Goal: Transaction & Acquisition: Book appointment/travel/reservation

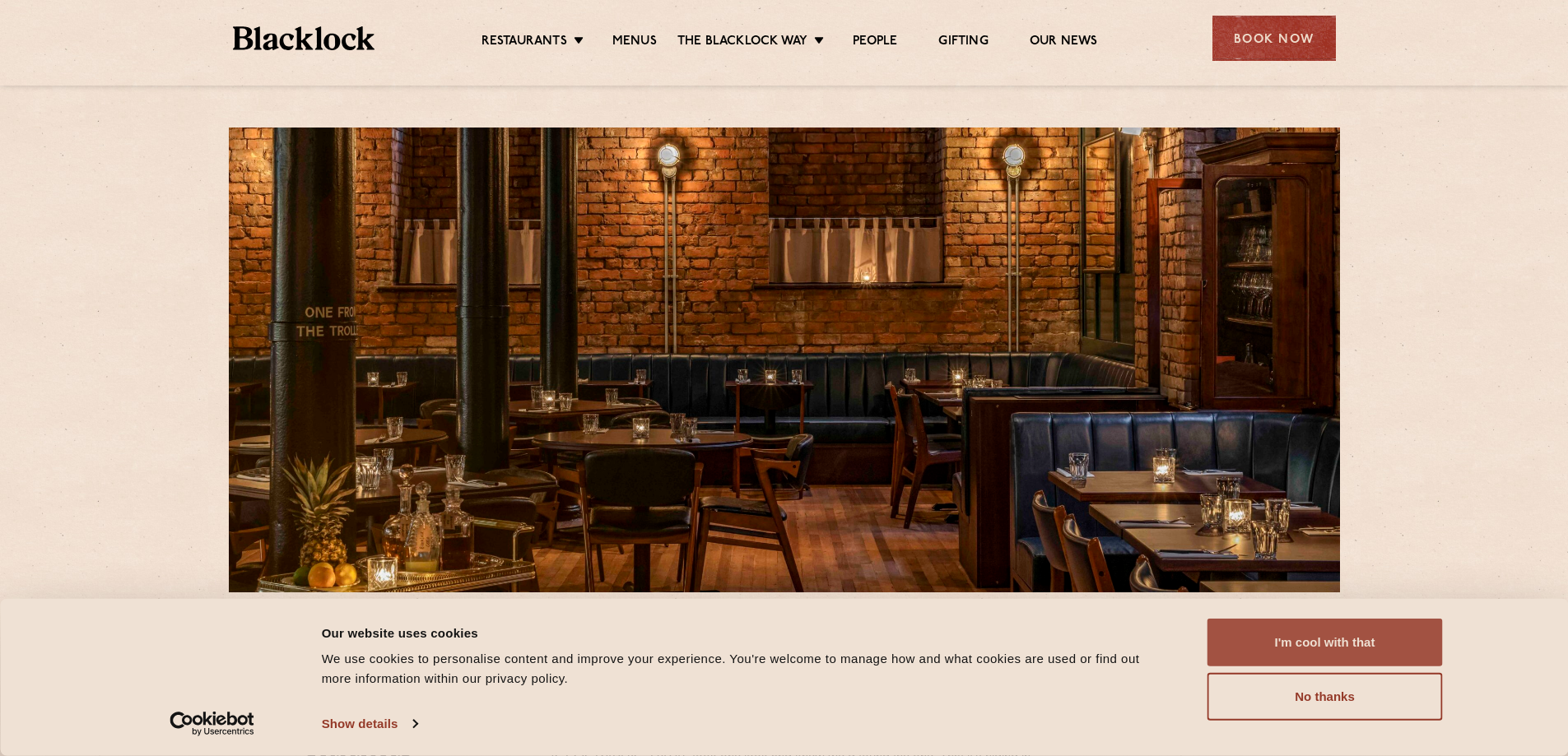
click at [1338, 629] on button "I'm cool with that" at bounding box center [1325, 642] width 236 height 48
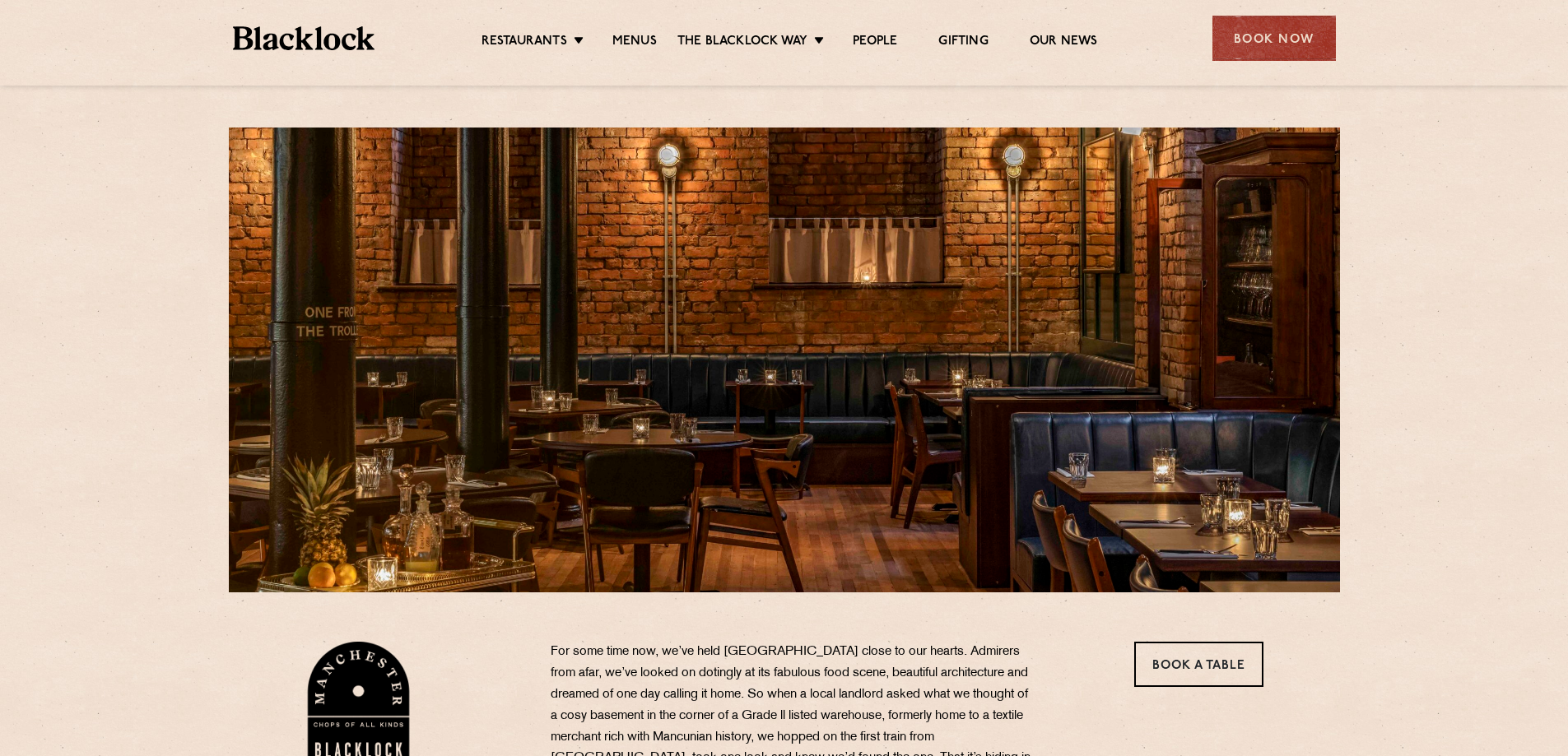
drag, startPoint x: 1419, startPoint y: 487, endPoint x: 80, endPoint y: 157, distance: 1379.1
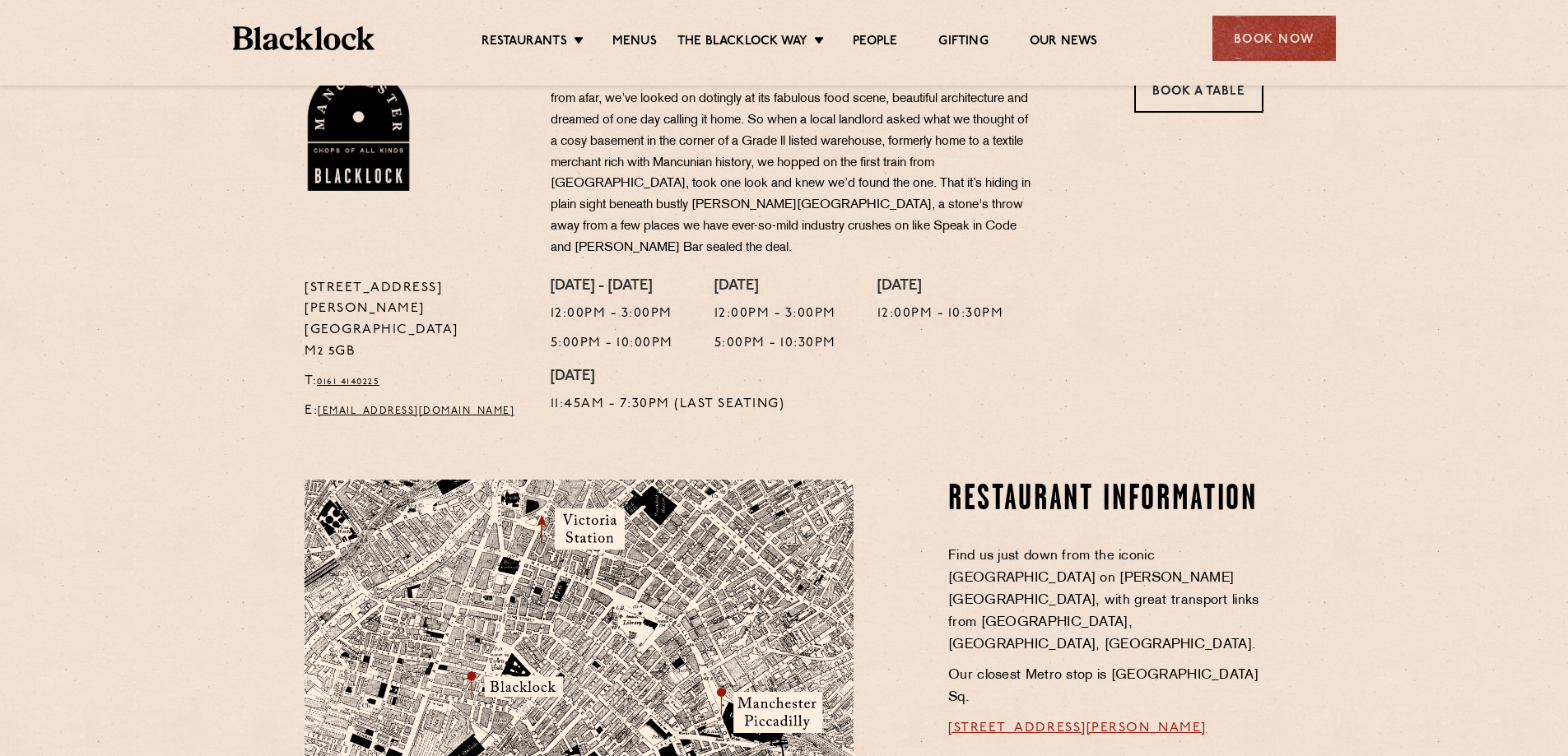
scroll to position [576, 0]
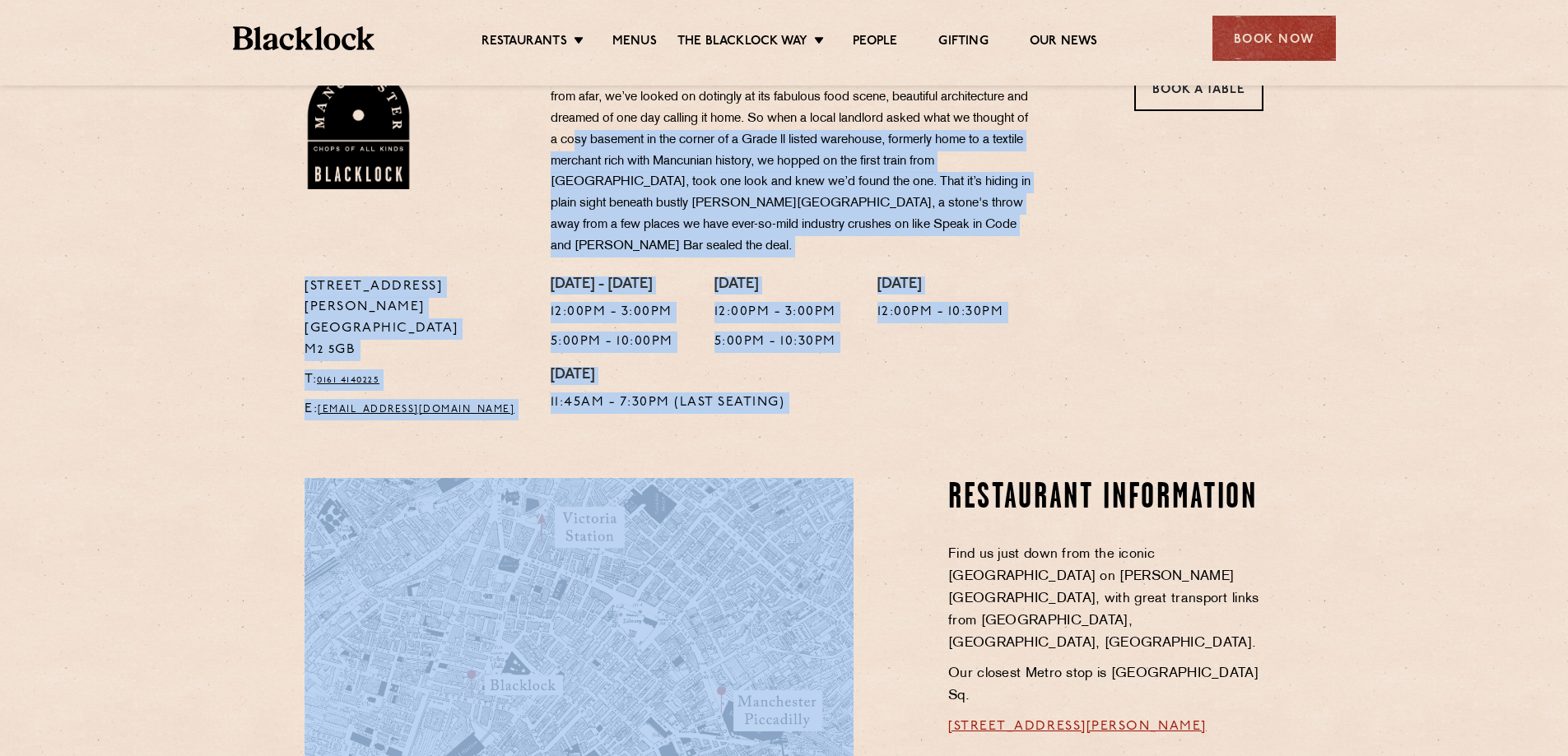
drag, startPoint x: 737, startPoint y: 221, endPoint x: 910, endPoint y: 399, distance: 248.2
click at [912, 401] on div "[STREET_ADDRESS][PERSON_NAME] T: 0161 4140225 E: [EMAIL_ADDRESS][DOMAIN_NAME] F…" at bounding box center [784, 228] width 1568 height 1607
click at [909, 428] on section "Restaurant Information Find us just down from the iconic [GEOGRAPHIC_DATA] on […" at bounding box center [784, 730] width 1568 height 603
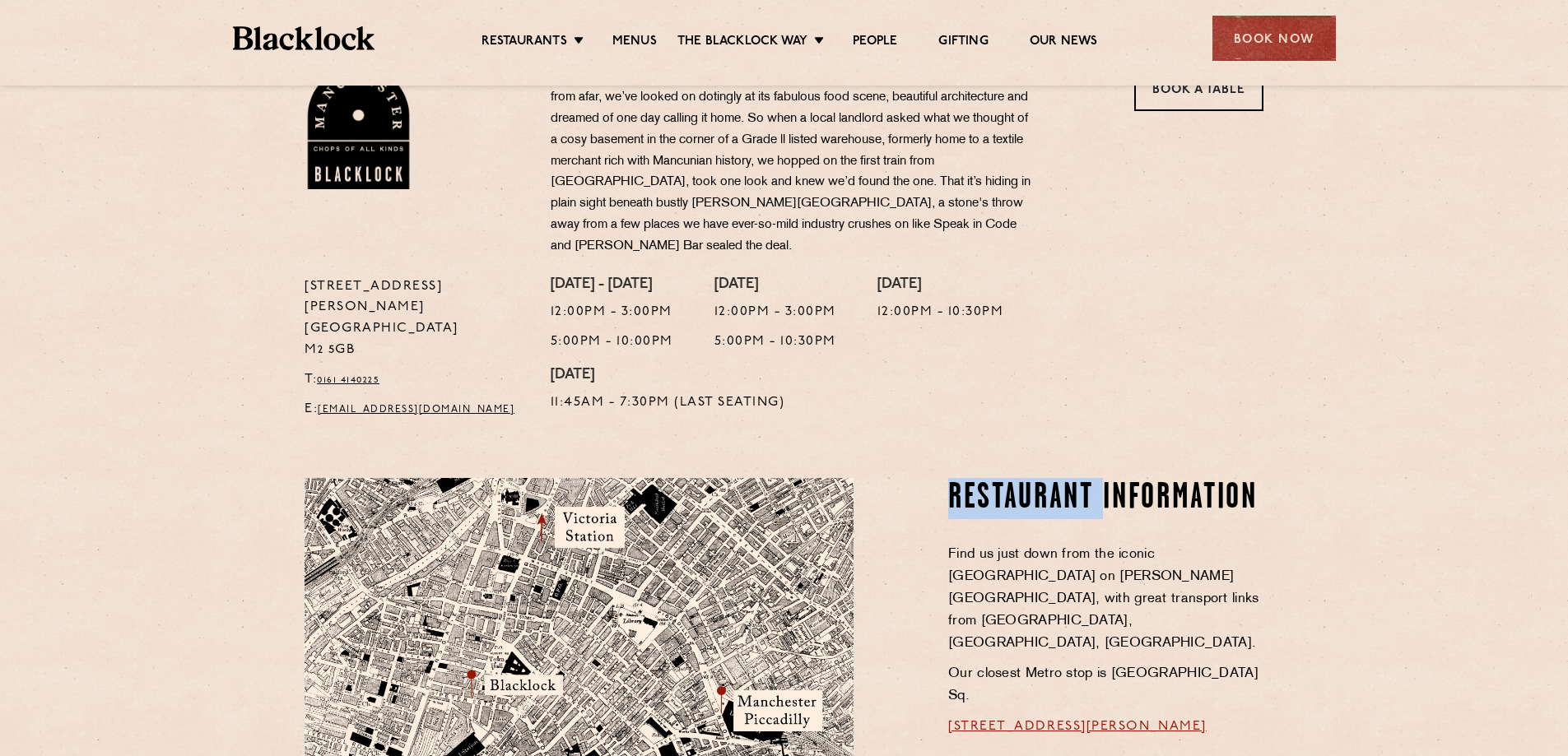
click at [909, 428] on section "Restaurant Information Find us just down from the iconic [GEOGRAPHIC_DATA] on […" at bounding box center [784, 730] width 1568 height 603
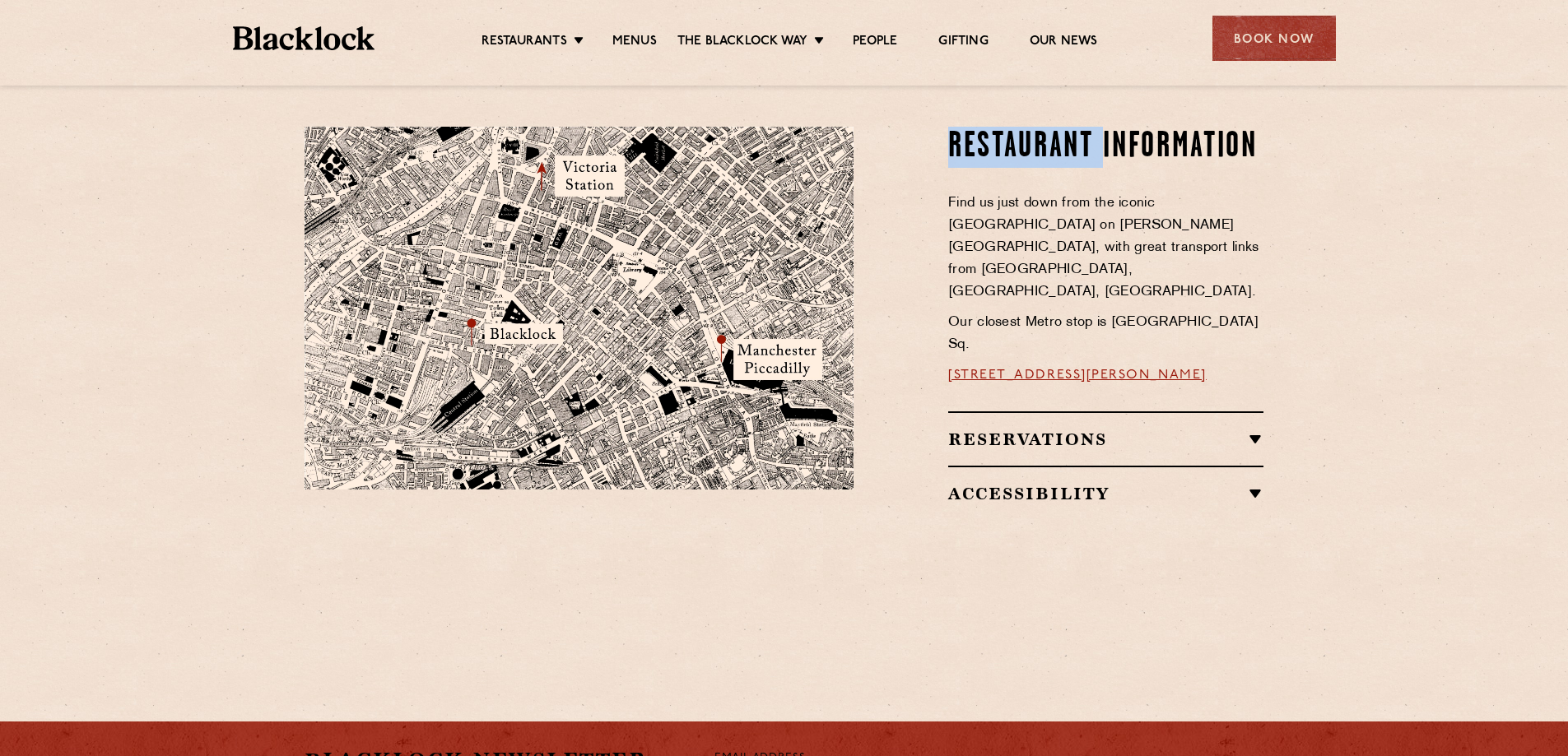
scroll to position [988, 0]
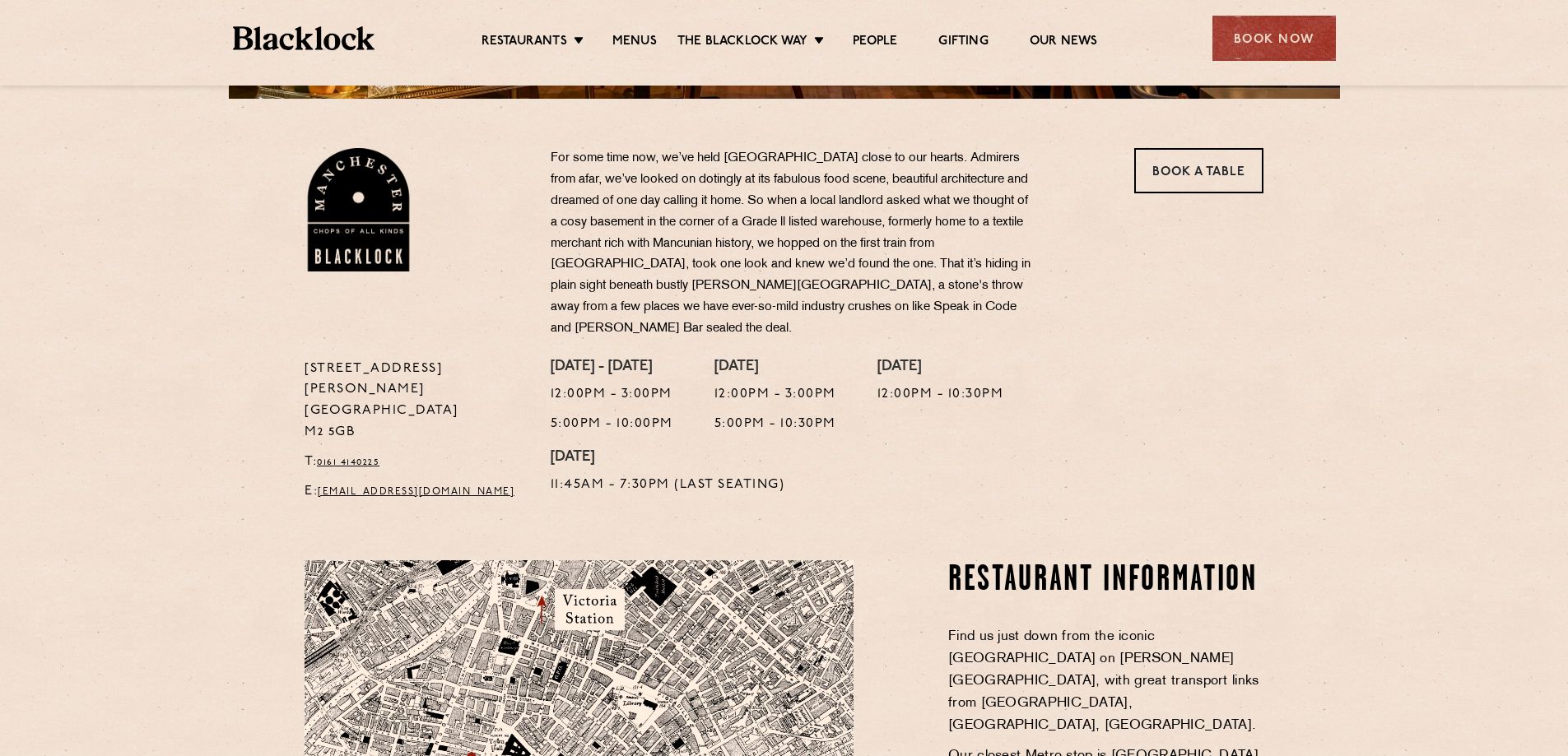
click at [1013, 630] on span "Find us just down from the iconic [GEOGRAPHIC_DATA] on [PERSON_NAME][GEOGRAPHIC…" at bounding box center [1104, 681] width 311 height 102
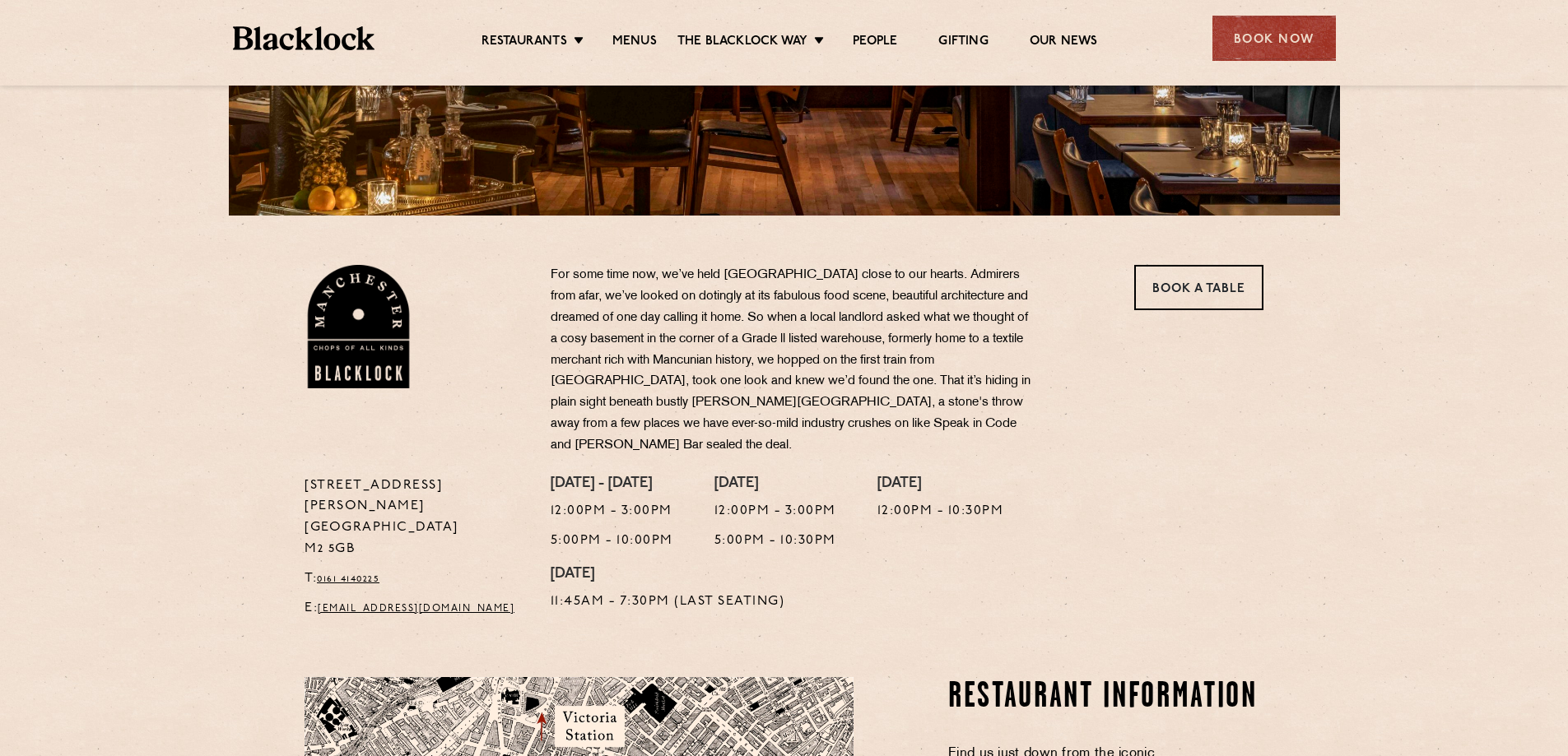
scroll to position [412, 0]
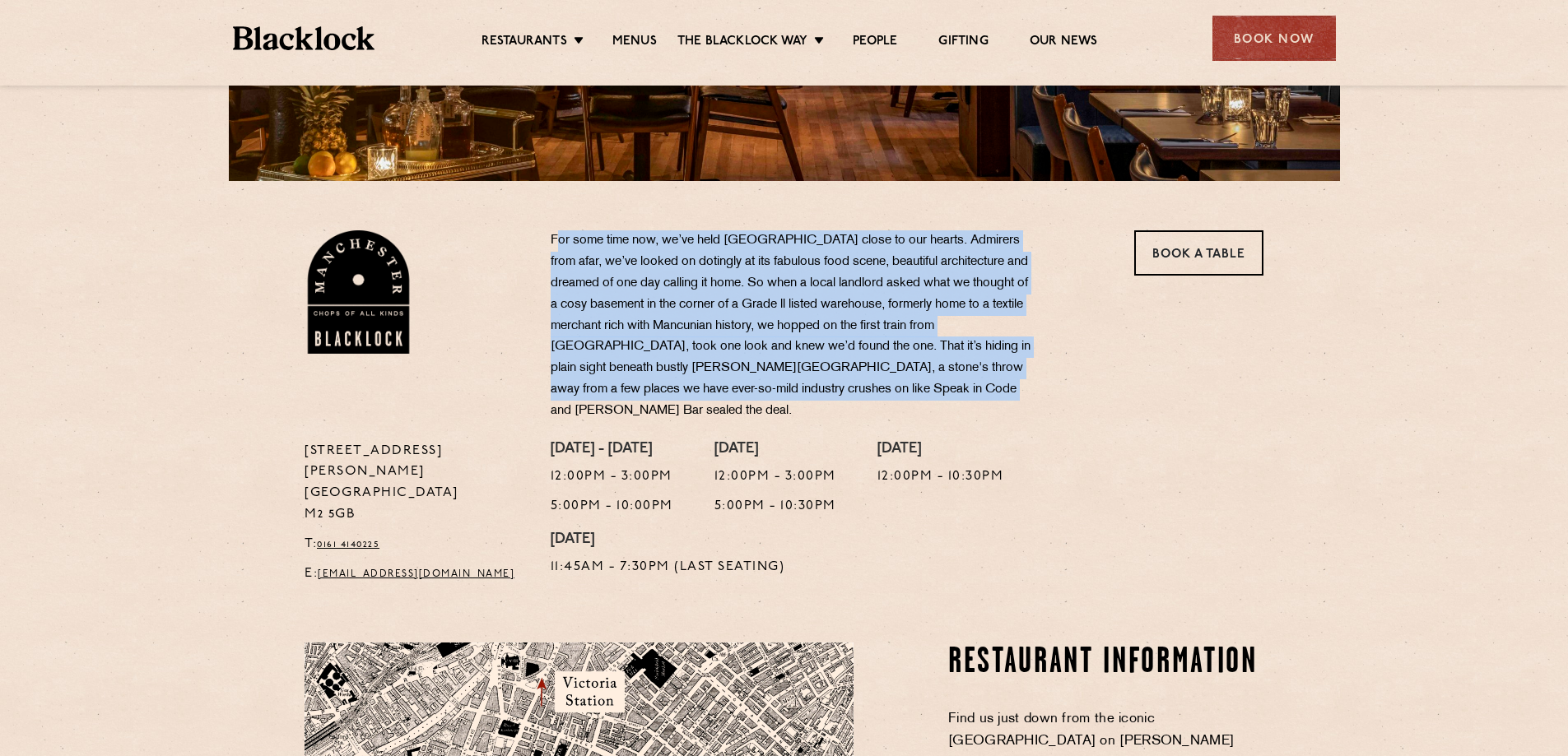
drag, startPoint x: 559, startPoint y: 219, endPoint x: 1011, endPoint y: 411, distance: 491.1
click at [1011, 411] on section "[STREET_ADDRESS][PERSON_NAME] T: 0161 4140225 E: [EMAIL_ADDRESS][DOMAIN_NAME] F…" at bounding box center [784, 387] width 1568 height 413
click at [1011, 411] on div "For some time now, we’ve held [GEOGRAPHIC_DATA] close to our hearts. Admirers f…" at bounding box center [824, 336] width 573 height 210
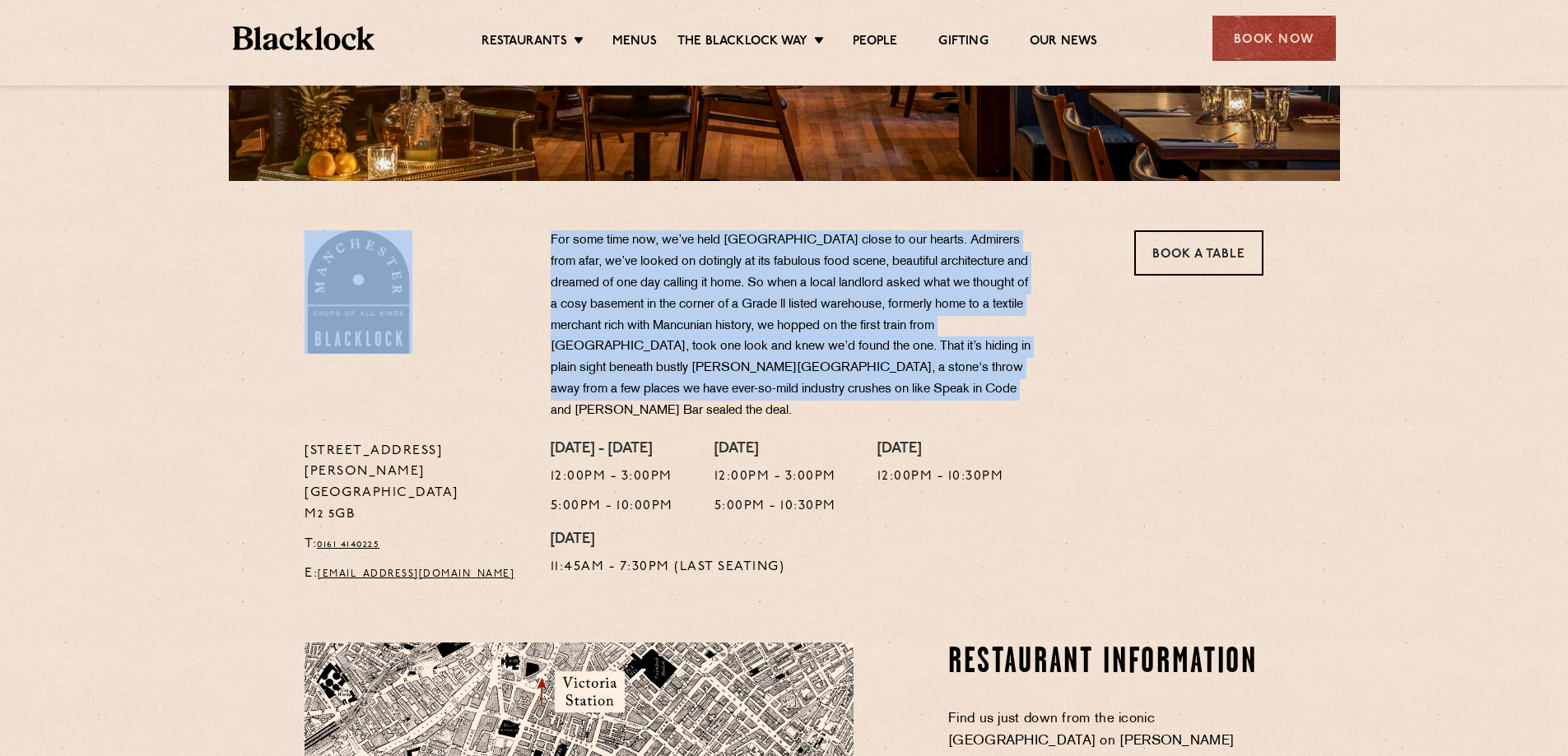
drag, startPoint x: 997, startPoint y: 402, endPoint x: 435, endPoint y: 228, distance: 588.3
click at [435, 228] on section "[STREET_ADDRESS][PERSON_NAME] T: 0161 4140225 E: [EMAIL_ADDRESS][DOMAIN_NAME] F…" at bounding box center [784, 387] width 1568 height 413
click at [625, 259] on p "For some time now, we’ve held [GEOGRAPHIC_DATA] close to our hearts. Admirers f…" at bounding box center [793, 326] width 486 height 192
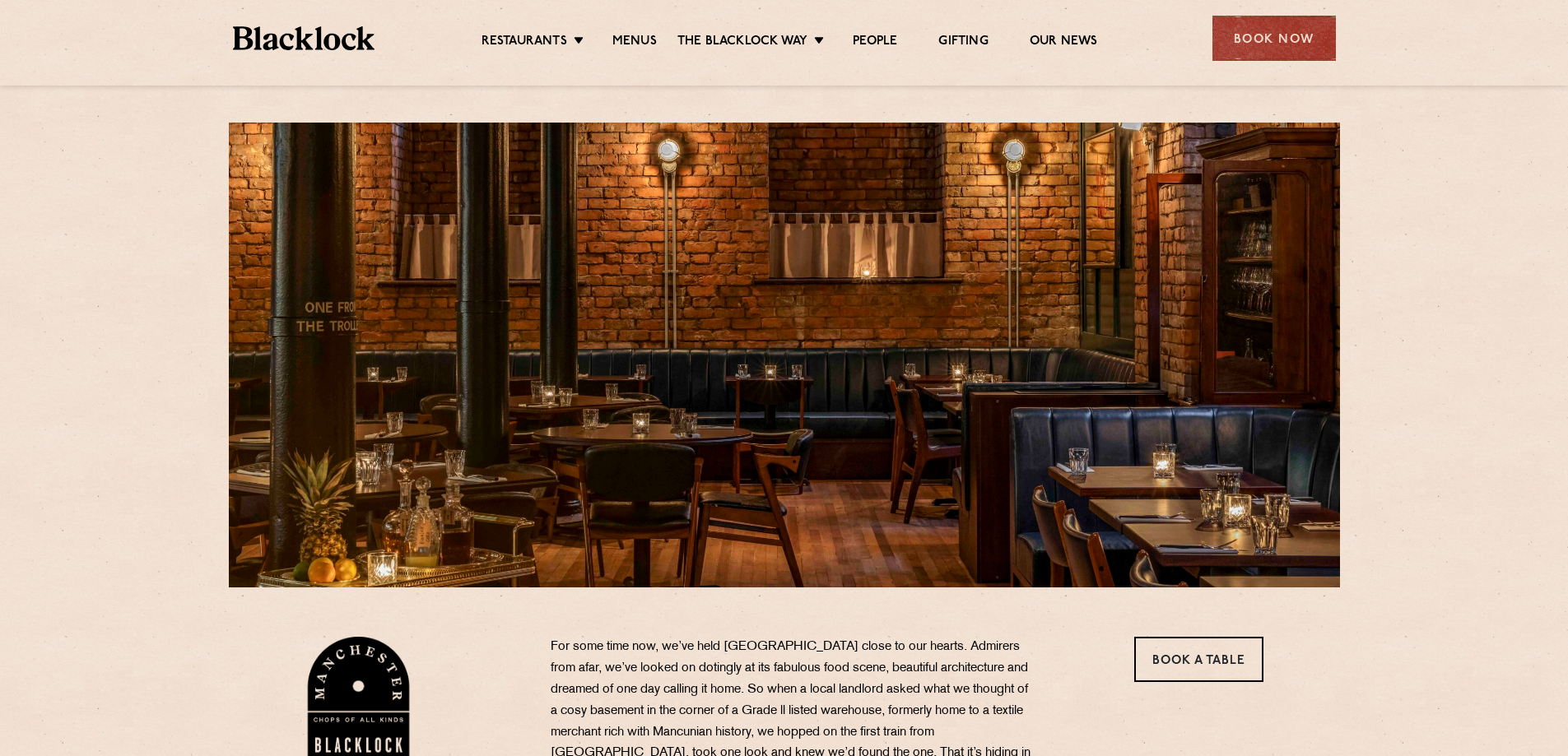
scroll to position [0, 0]
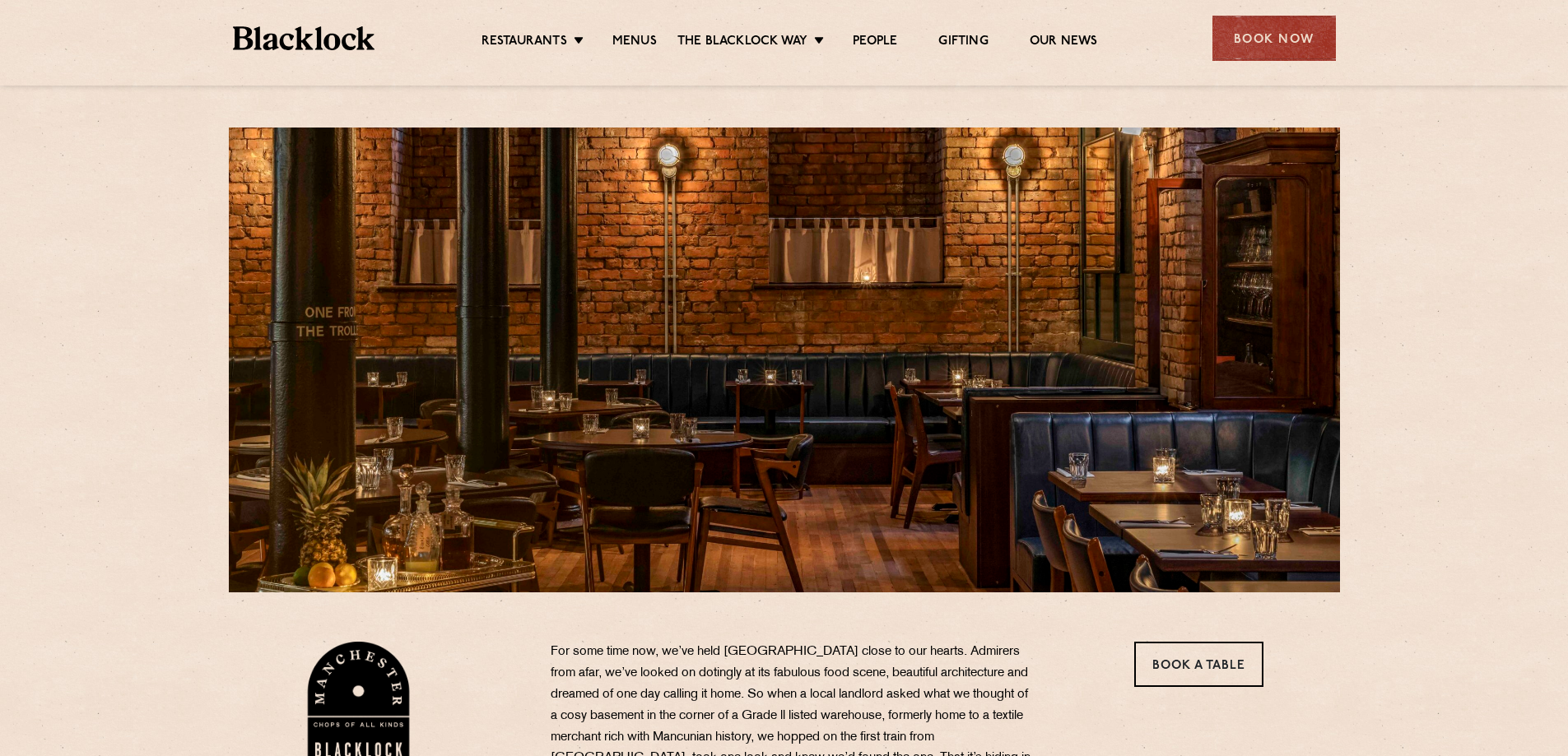
click at [637, 22] on div "Restaurants [GEOGRAPHIC_DATA] [GEOGRAPHIC_DATA] [GEOGRAPHIC_DATA] [GEOGRAPHIC_D…" at bounding box center [784, 36] width 1152 height 73
click at [638, 54] on div "Restaurants [GEOGRAPHIC_DATA] [GEOGRAPHIC_DATA] [GEOGRAPHIC_DATA] [GEOGRAPHIC_D…" at bounding box center [784, 36] width 1152 height 73
click at [644, 42] on link "Menus" at bounding box center [635, 43] width 45 height 18
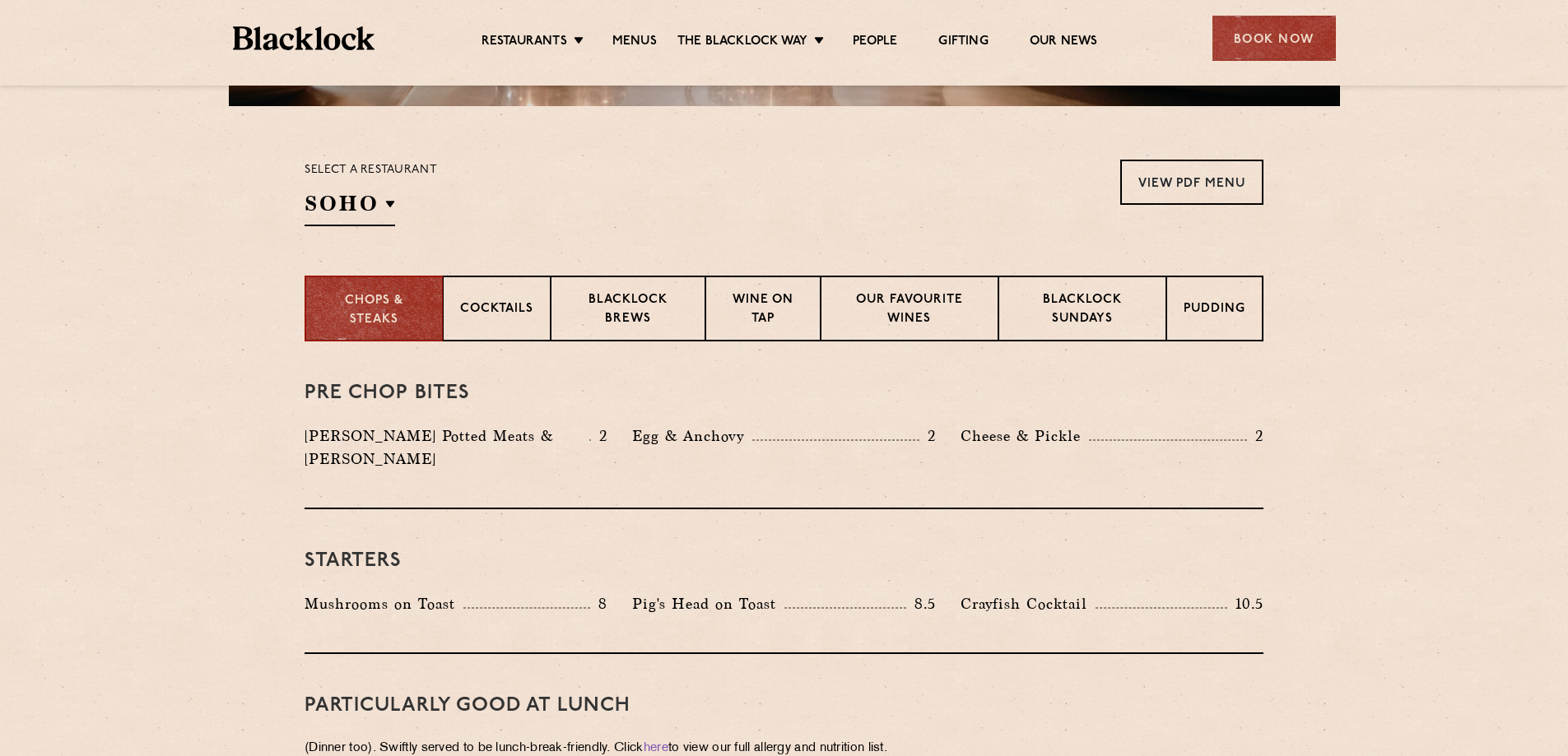
scroll to position [493, 0]
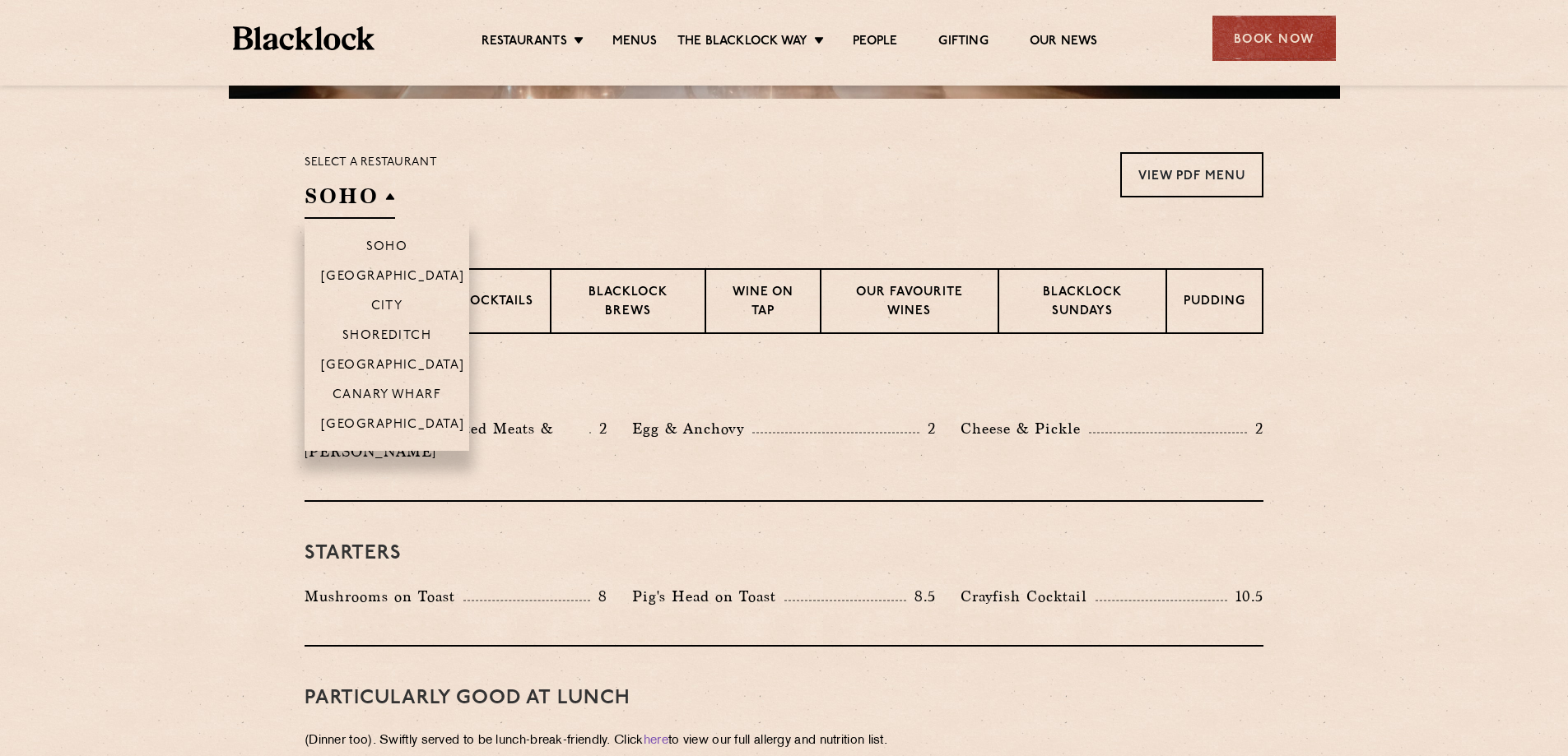
click at [343, 197] on h2 "SOHO" at bounding box center [349, 200] width 91 height 37
click at [407, 417] on li "[GEOGRAPHIC_DATA]" at bounding box center [386, 429] width 164 height 42
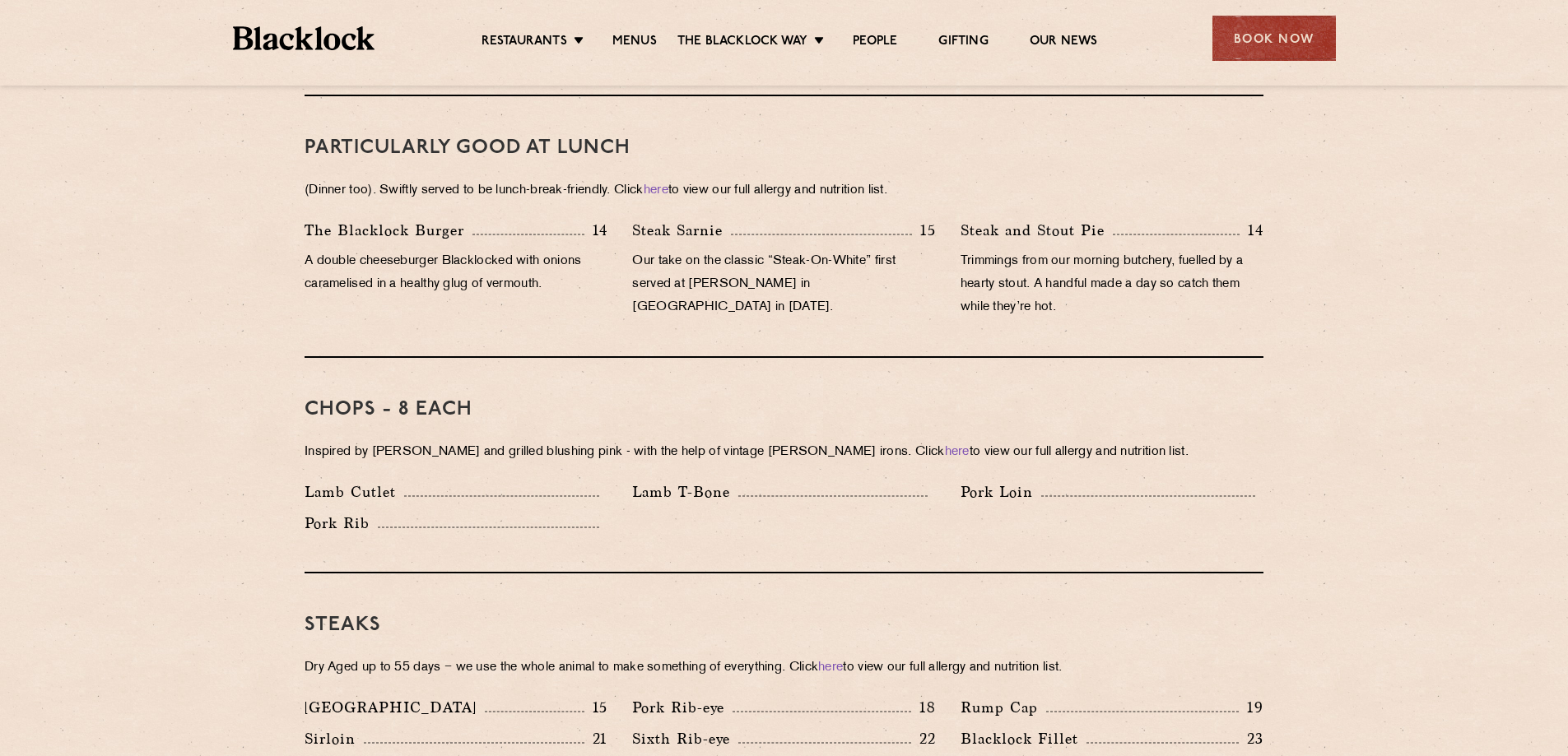
scroll to position [1069, 0]
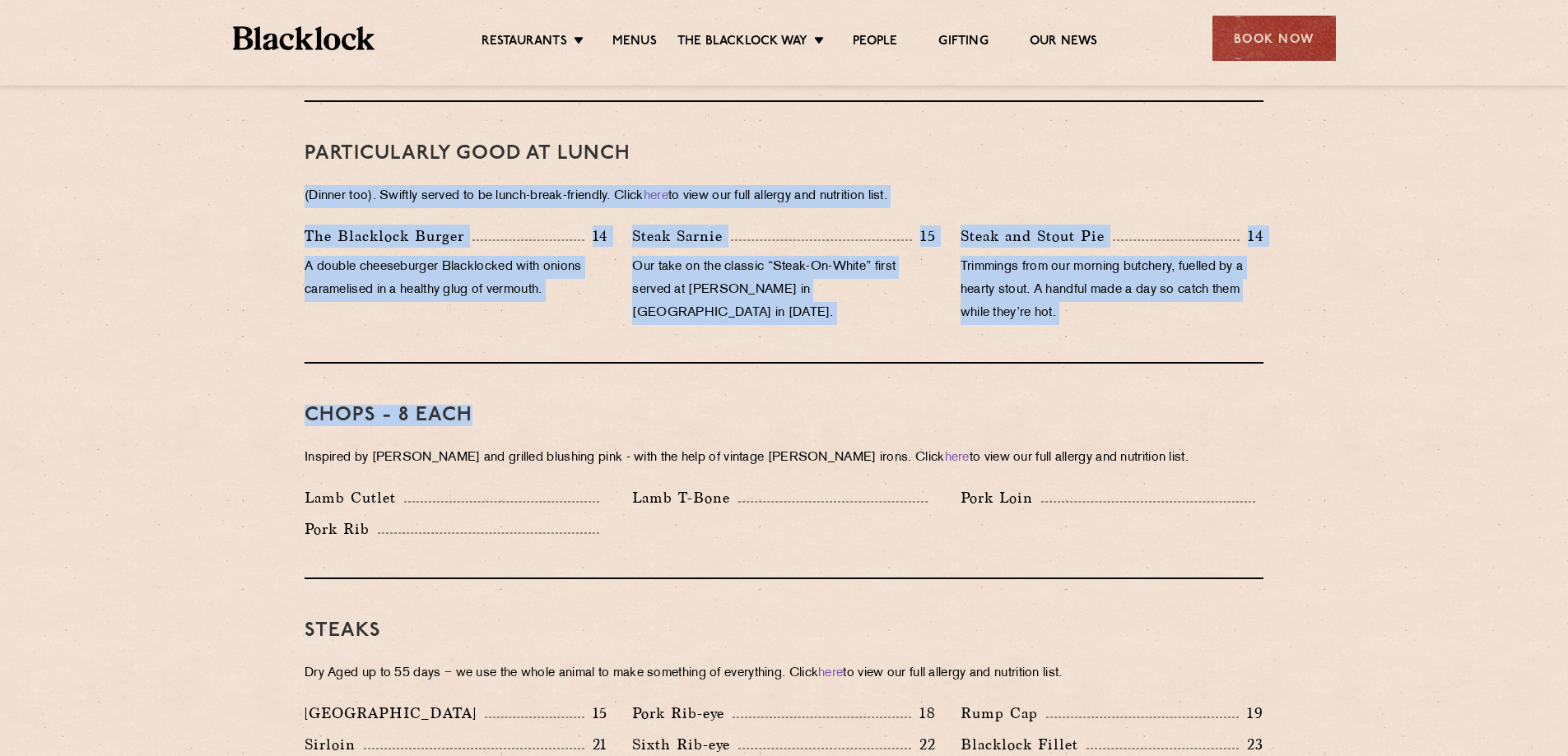
drag, startPoint x: 950, startPoint y: 317, endPoint x: 66, endPoint y: 173, distance: 895.7
drag, startPoint x: 66, startPoint y: 173, endPoint x: 1403, endPoint y: 372, distance: 1351.7
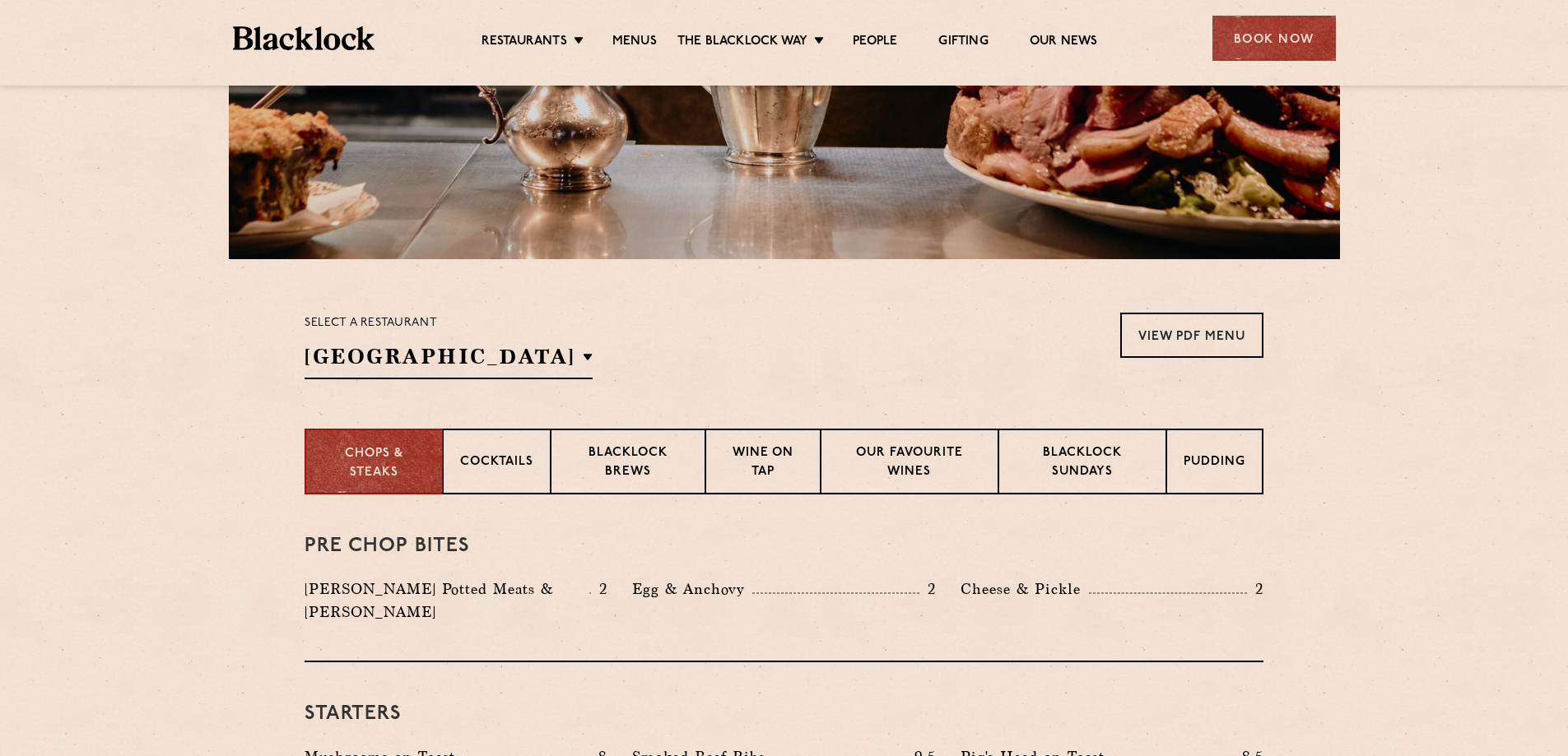
scroll to position [164, 0]
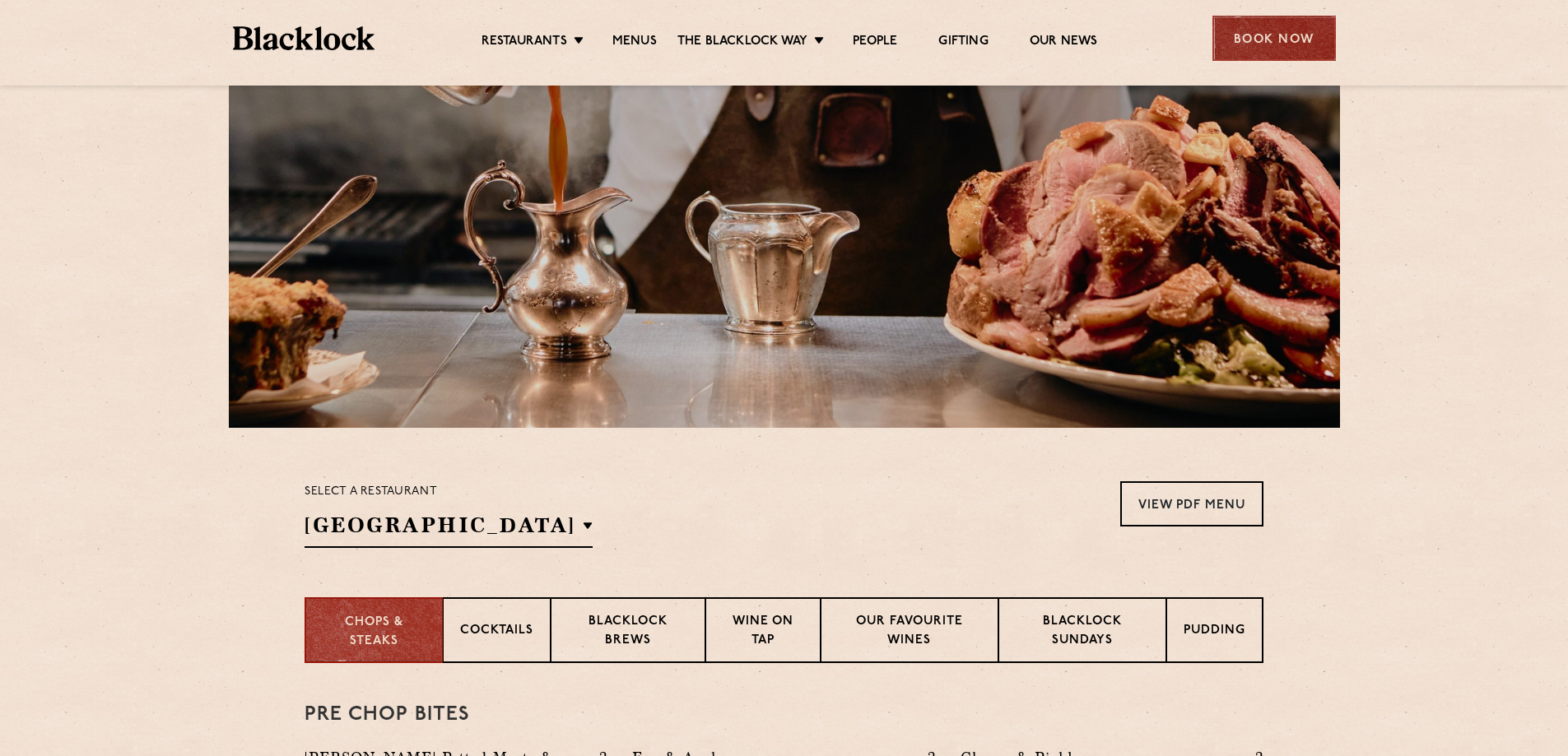
click at [1225, 30] on div "Book Now" at bounding box center [1273, 38] width 124 height 45
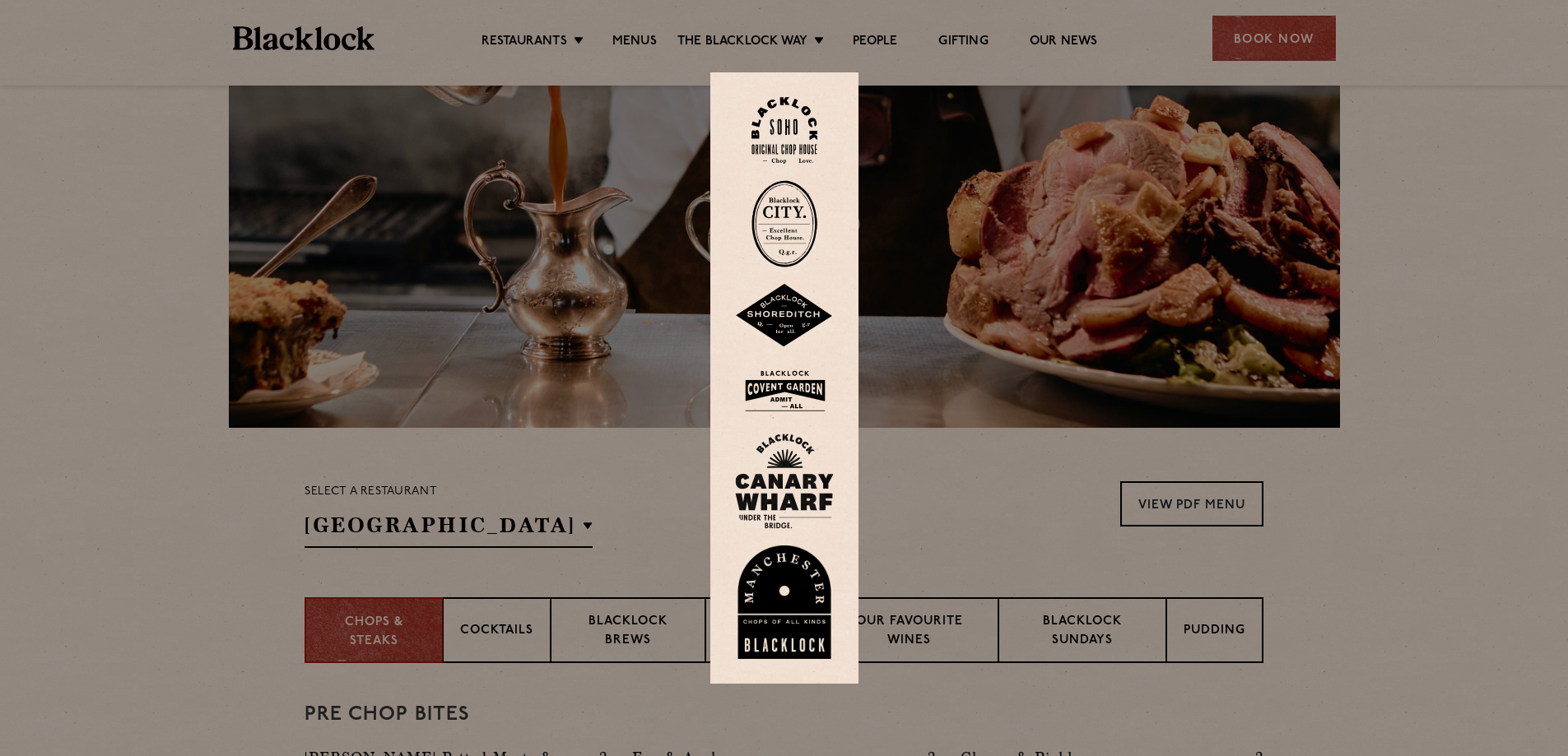
click at [800, 606] on img at bounding box center [784, 602] width 98 height 114
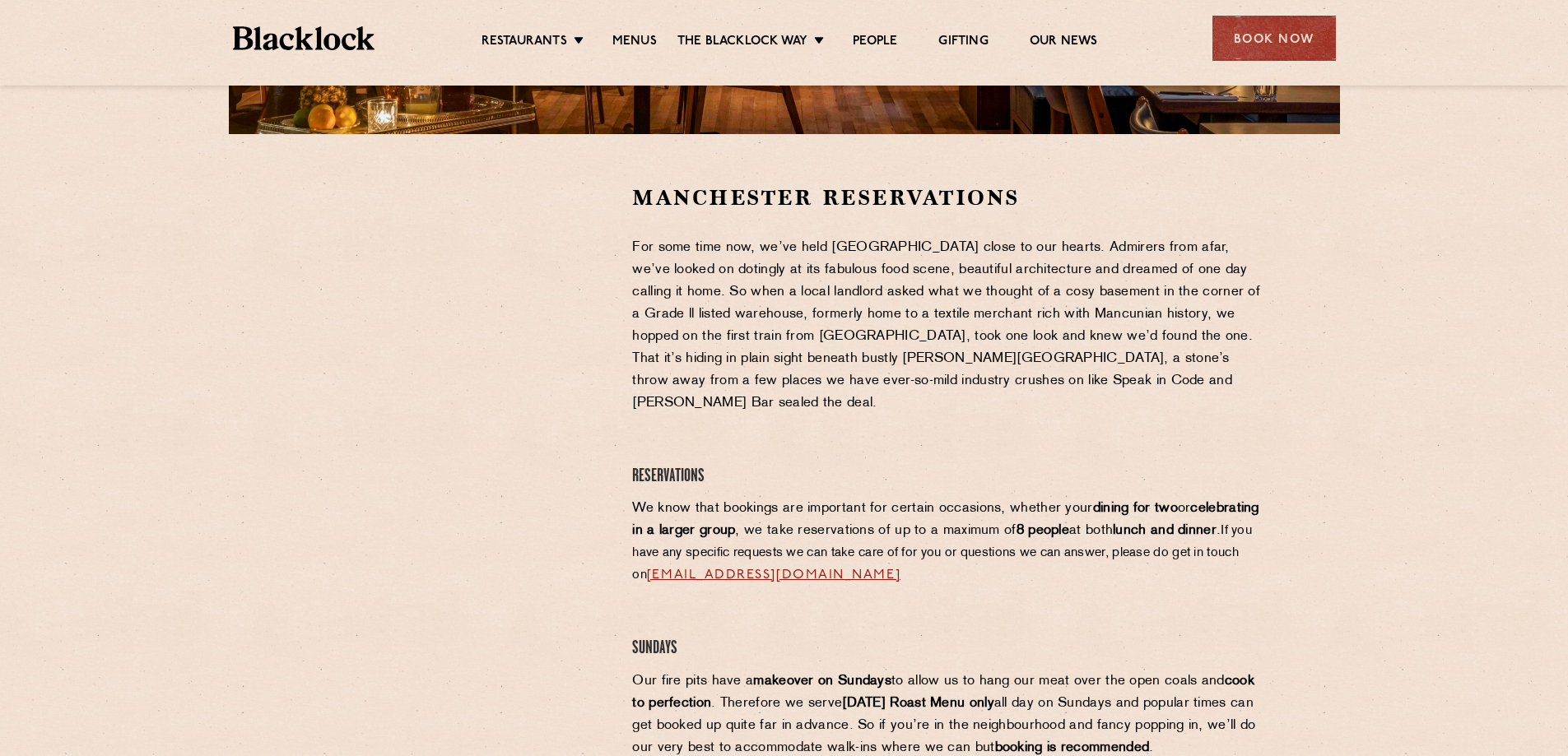
scroll to position [493, 0]
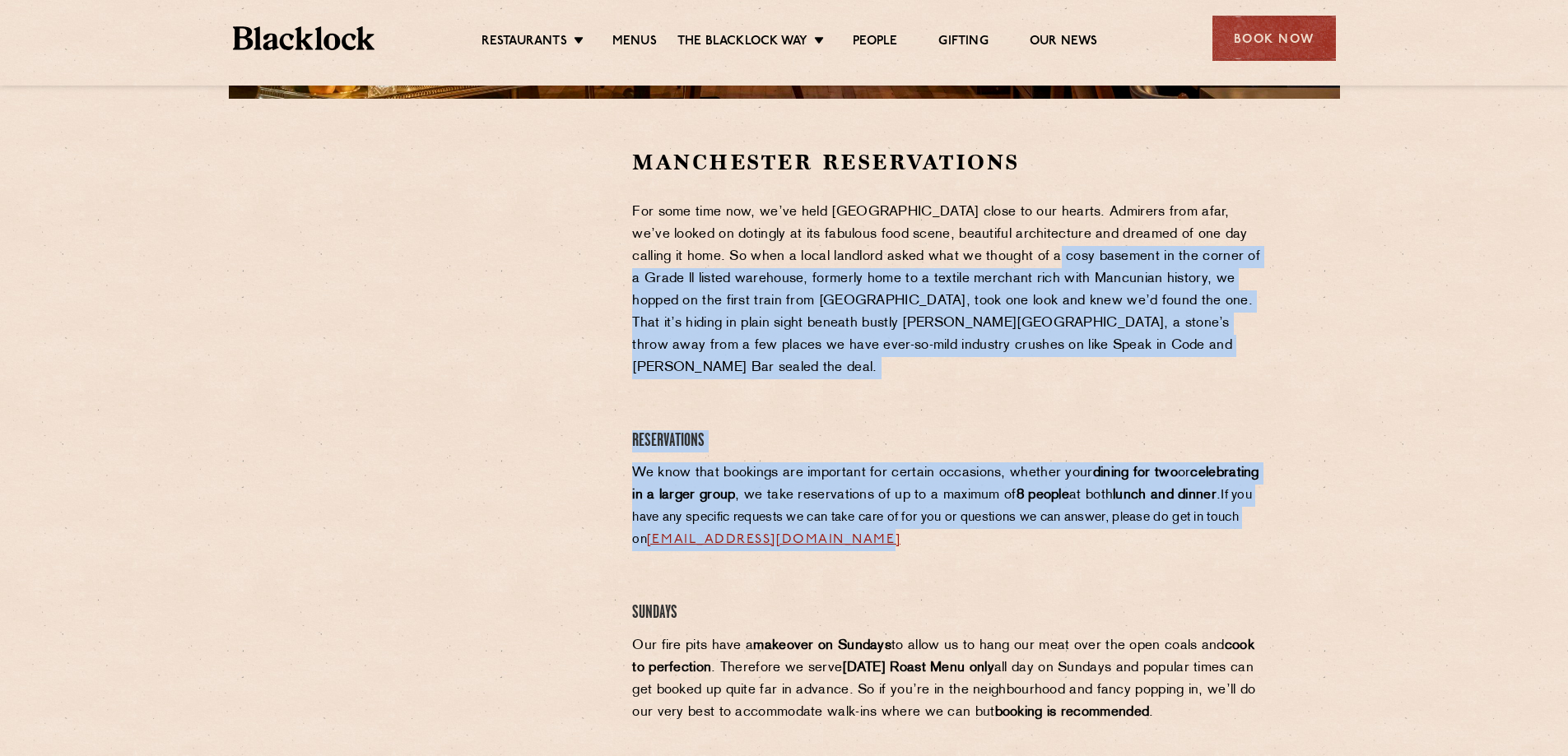
drag, startPoint x: 1034, startPoint y: 307, endPoint x: 1264, endPoint y: 519, distance: 312.8
click at [1264, 519] on div "Manchester Reservations For some time now, we’ve held Manchester close to our h…" at bounding box center [948, 635] width 656 height 975
drag, startPoint x: 1264, startPoint y: 519, endPoint x: 1270, endPoint y: 224, distance: 295.1
click at [1270, 224] on div "Manchester Reservations For some time now, we’ve held Manchester close to our h…" at bounding box center [948, 635] width 656 height 975
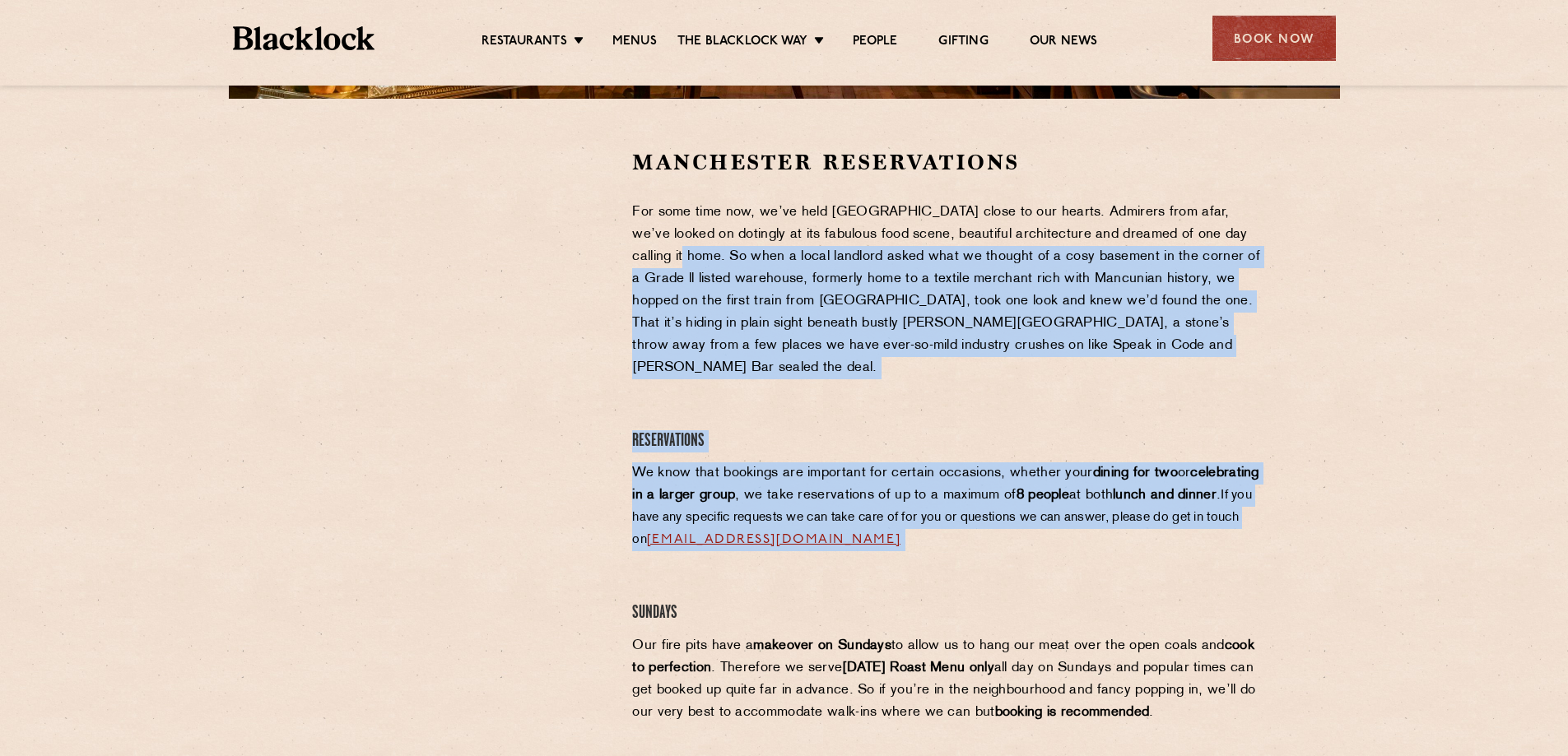
click at [1270, 224] on div "Manchester Reservations For some time now, we’ve held Manchester close to our h…" at bounding box center [948, 635] width 656 height 975
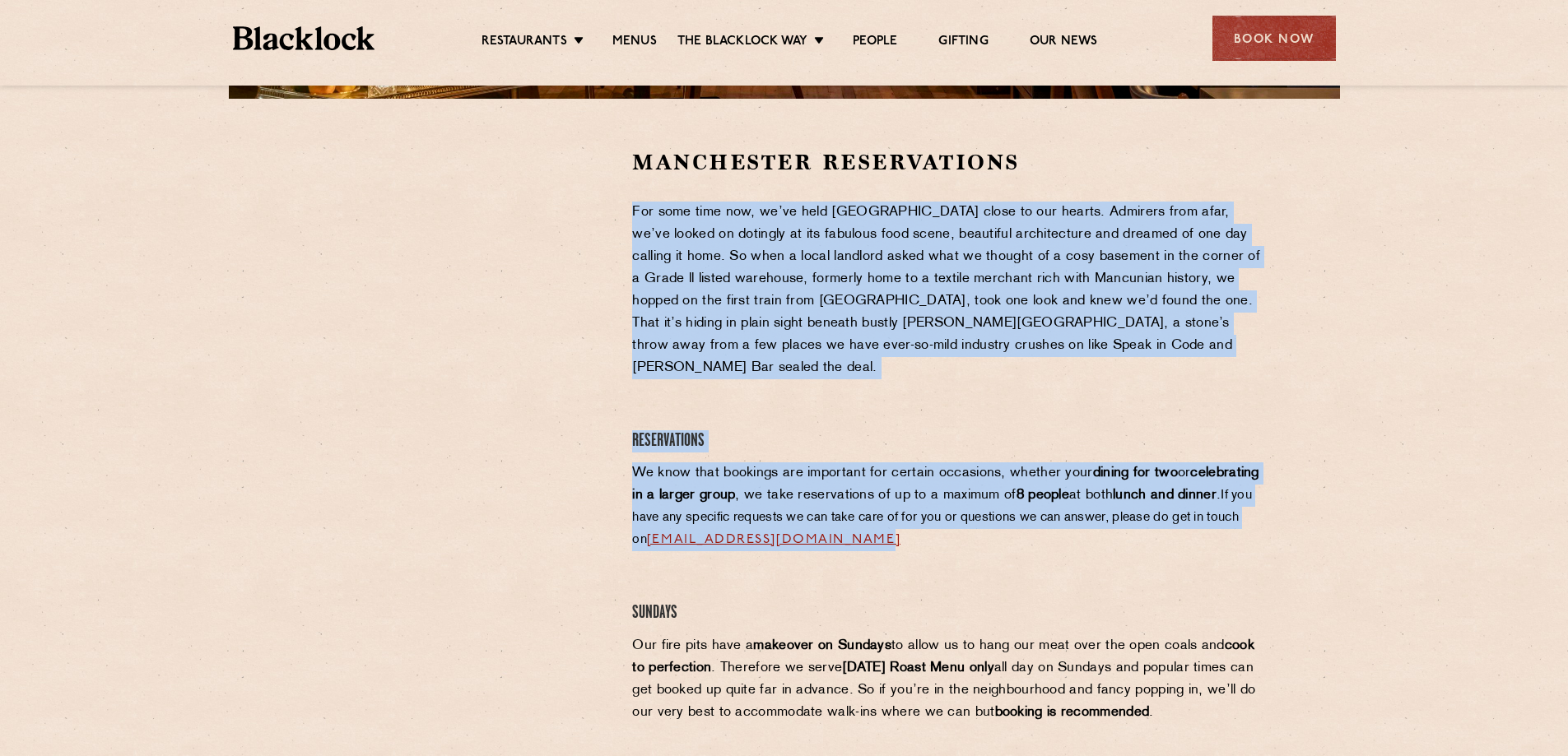
drag, startPoint x: 1187, startPoint y: 314, endPoint x: 1232, endPoint y: 531, distance: 221.6
click at [1232, 531] on div "Manchester Reservations For some time now, we’ve held Manchester close to our h…" at bounding box center [948, 635] width 656 height 975
drag, startPoint x: 1232, startPoint y: 531, endPoint x: 1198, endPoint y: 181, distance: 351.6
click at [1198, 181] on div "Manchester Reservations For some time now, we’ve held Manchester close to our h…" at bounding box center [948, 635] width 656 height 975
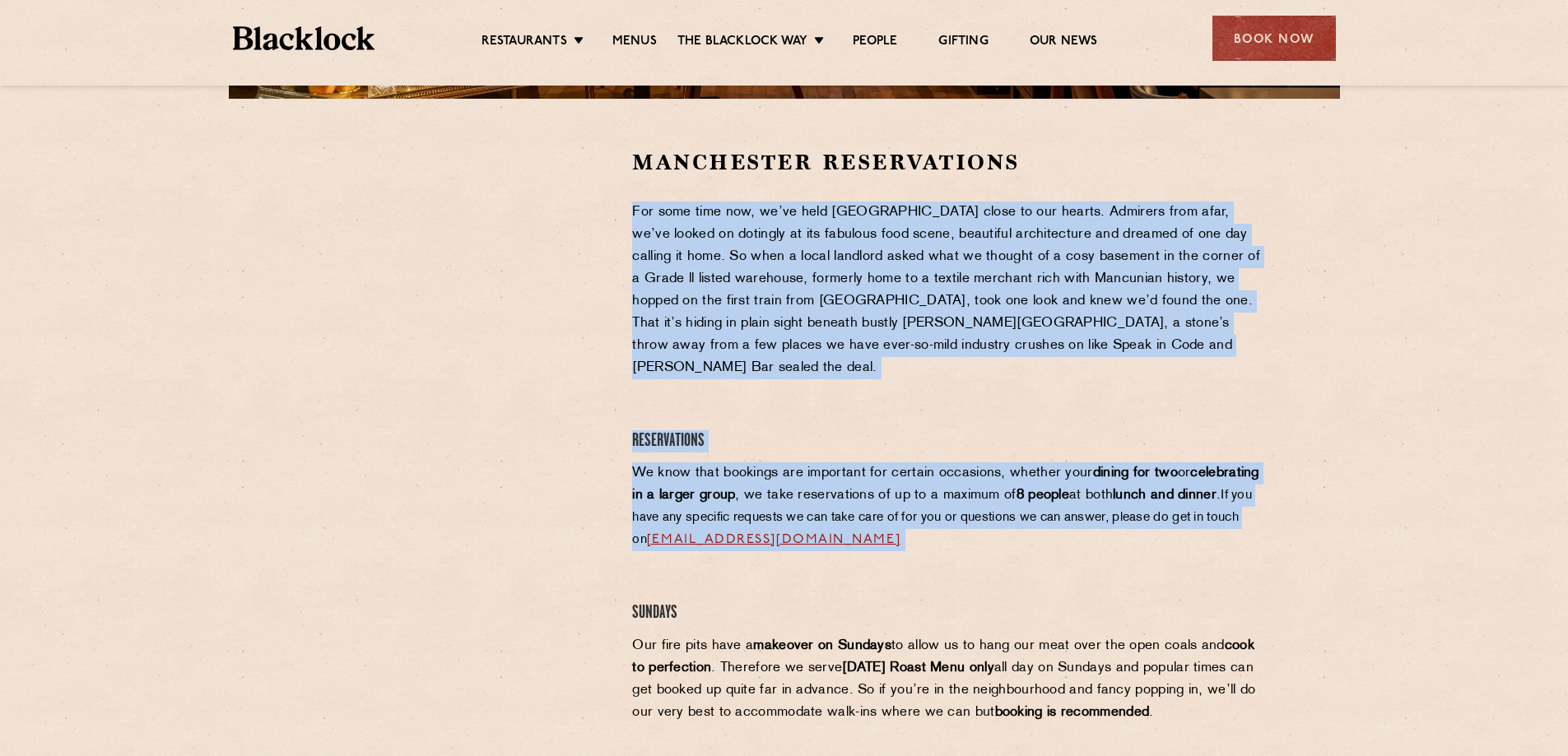
click at [1198, 181] on div "Manchester Reservations For some time now, we’ve held Manchester close to our h…" at bounding box center [948, 635] width 656 height 975
drag, startPoint x: 1195, startPoint y: 157, endPoint x: 1223, endPoint y: 515, distance: 359.1
click at [1223, 515] on div "Manchester Reservations For some time now, we’ve held Manchester close to our h…" at bounding box center [948, 635] width 656 height 975
click at [1223, 515] on p "We know that bookings are important for certain occasions, whether your dining …" at bounding box center [947, 506] width 631 height 89
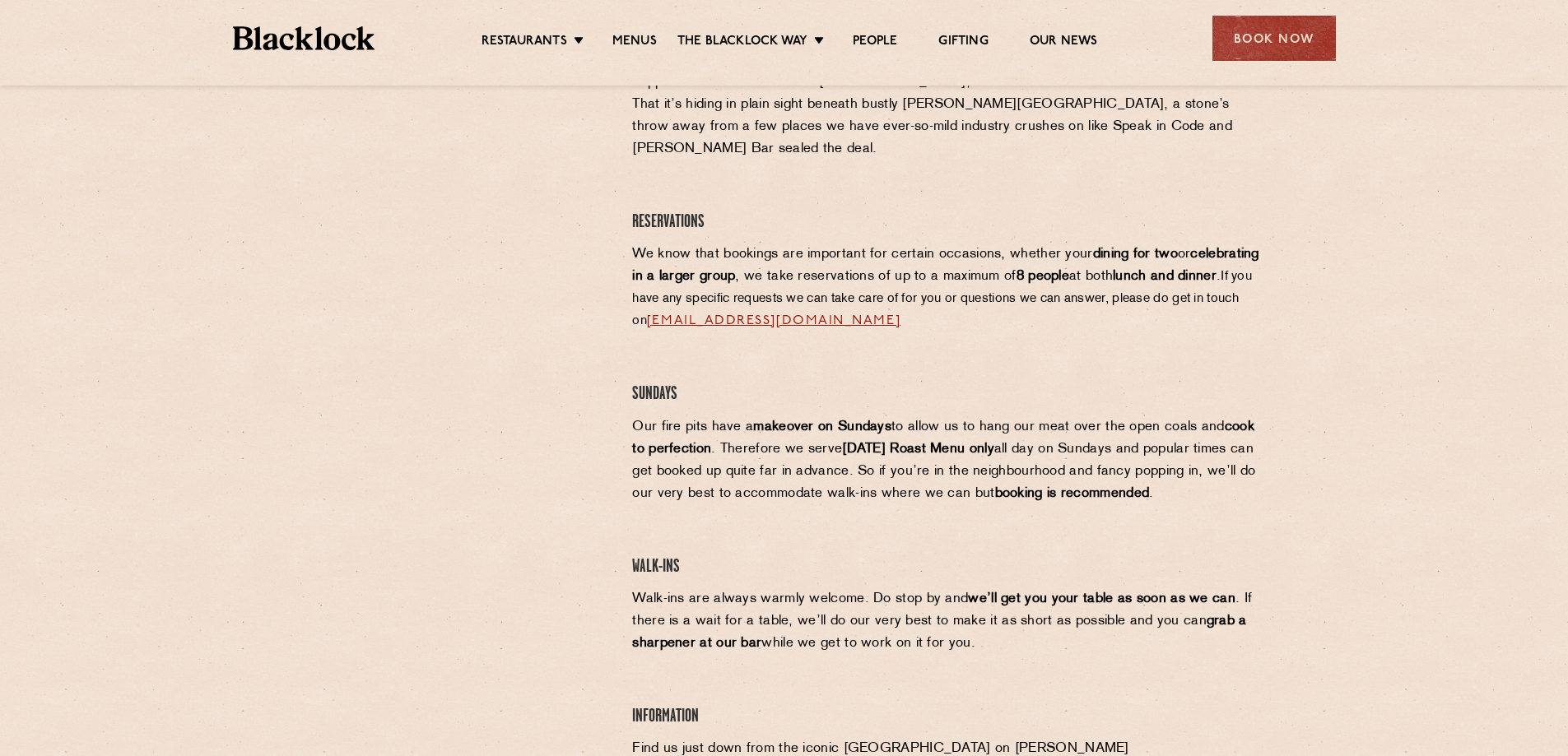
scroll to position [740, 0]
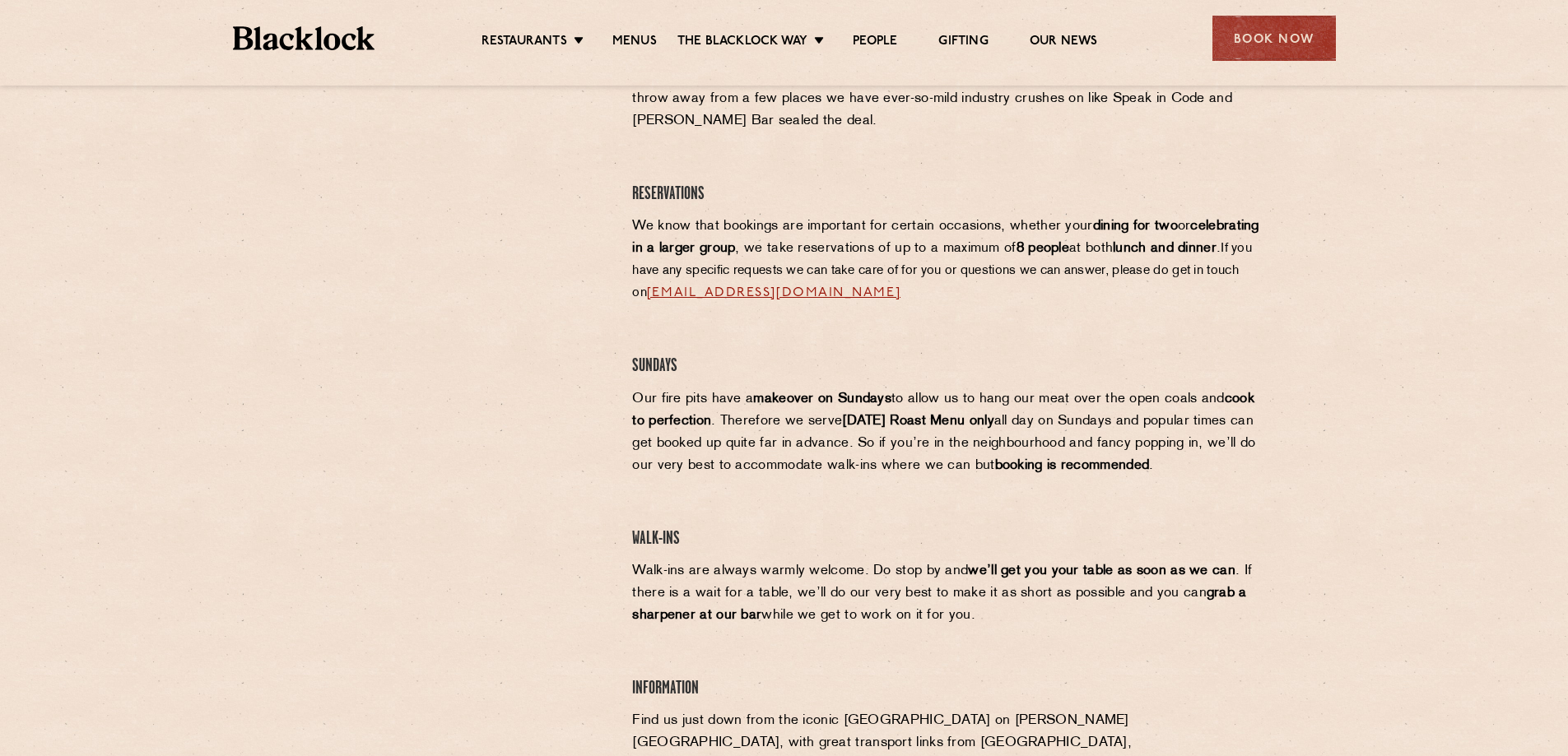
drag, startPoint x: 1105, startPoint y: 306, endPoint x: 1191, endPoint y: 629, distance: 334.3
click at [1191, 629] on div "Manchester Reservations For some time now, we’ve held Manchester close to our h…" at bounding box center [948, 389] width 656 height 975
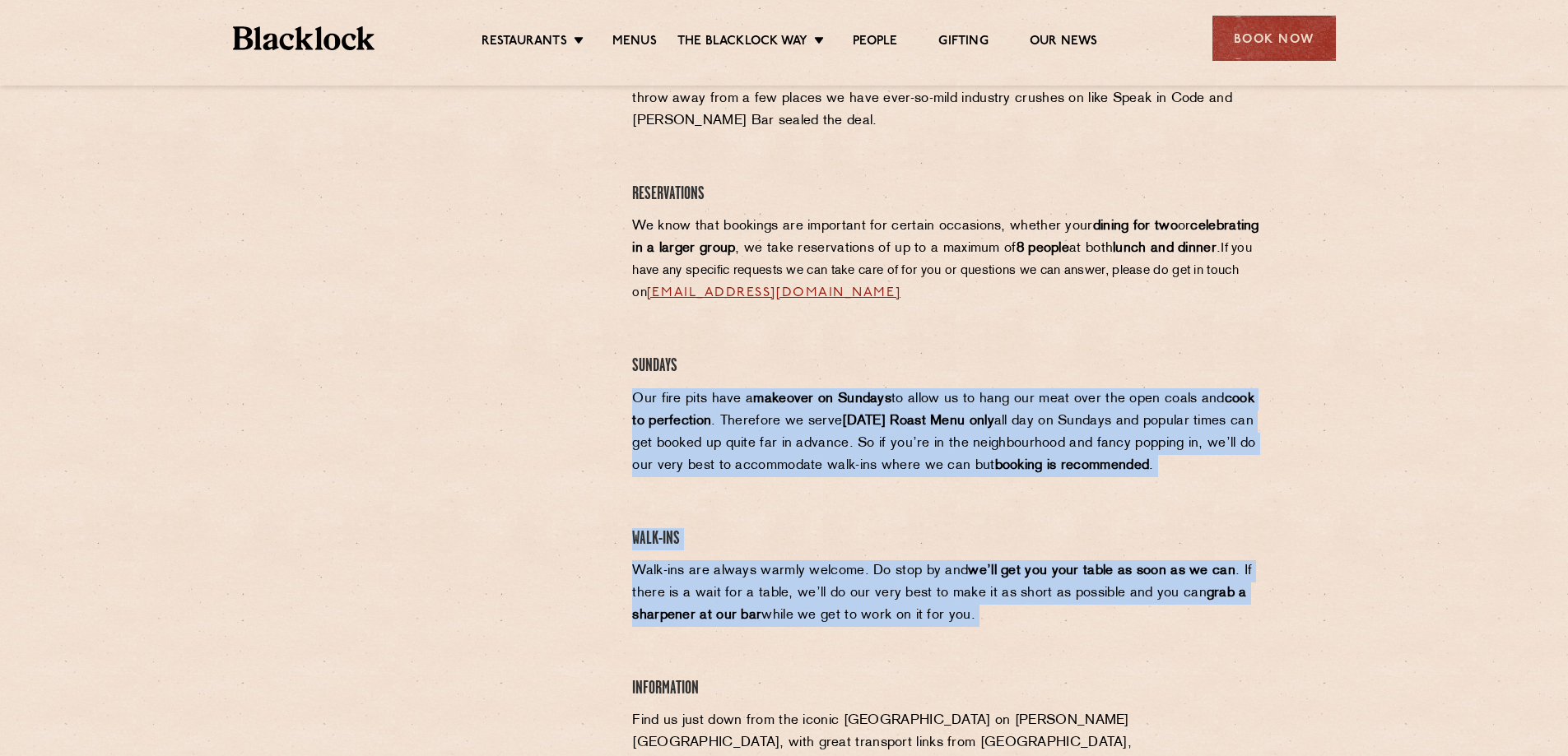
drag, startPoint x: 1193, startPoint y: 627, endPoint x: 1186, endPoint y: 326, distance: 301.1
click at [1185, 335] on div "Manchester Reservations For some time now, we’ve held Manchester close to our h…" at bounding box center [948, 389] width 656 height 975
click at [1186, 325] on div "Manchester Reservations For some time now, we’ve held Manchester close to our h…" at bounding box center [948, 389] width 656 height 975
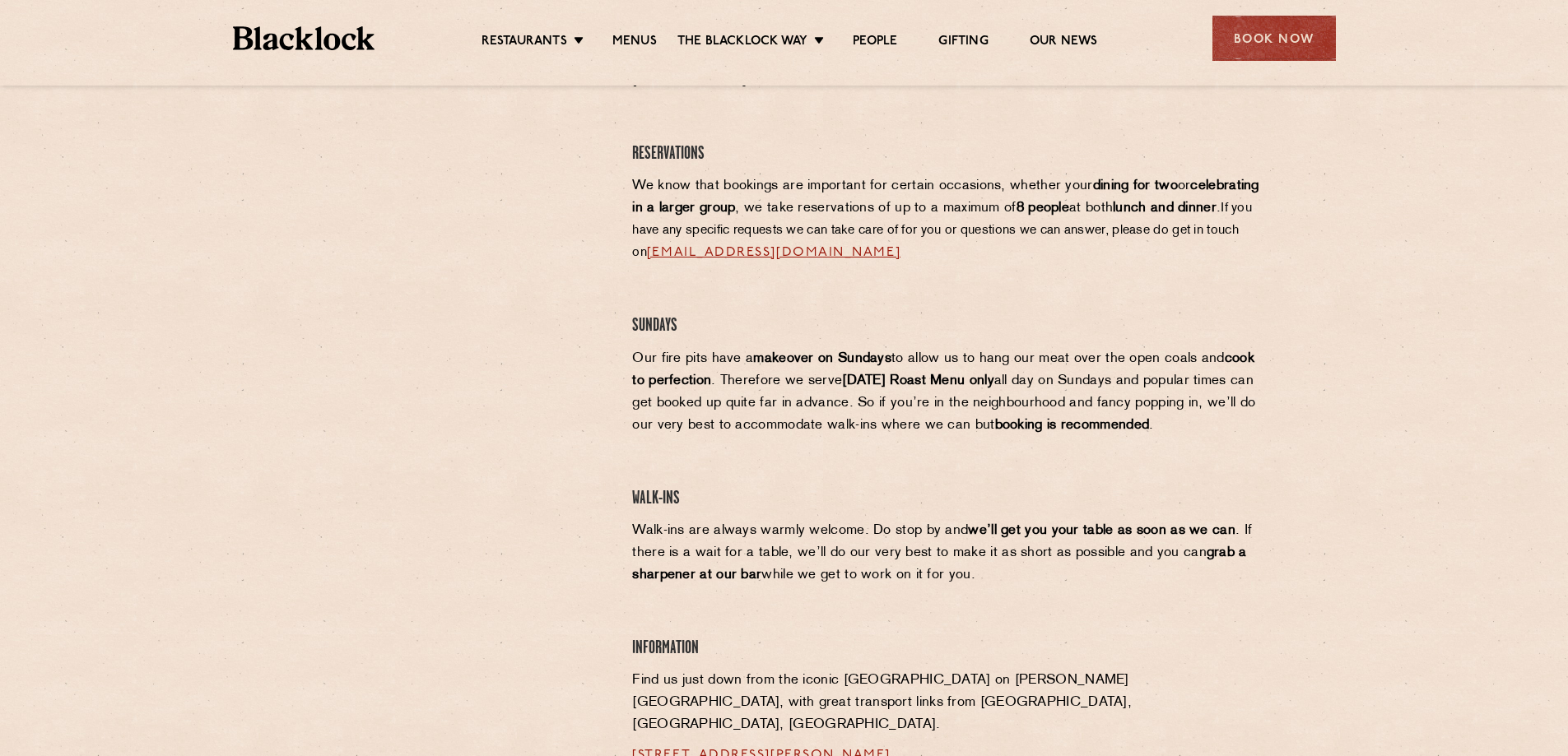
scroll to position [608, 0]
